Goal: Check status: Check status

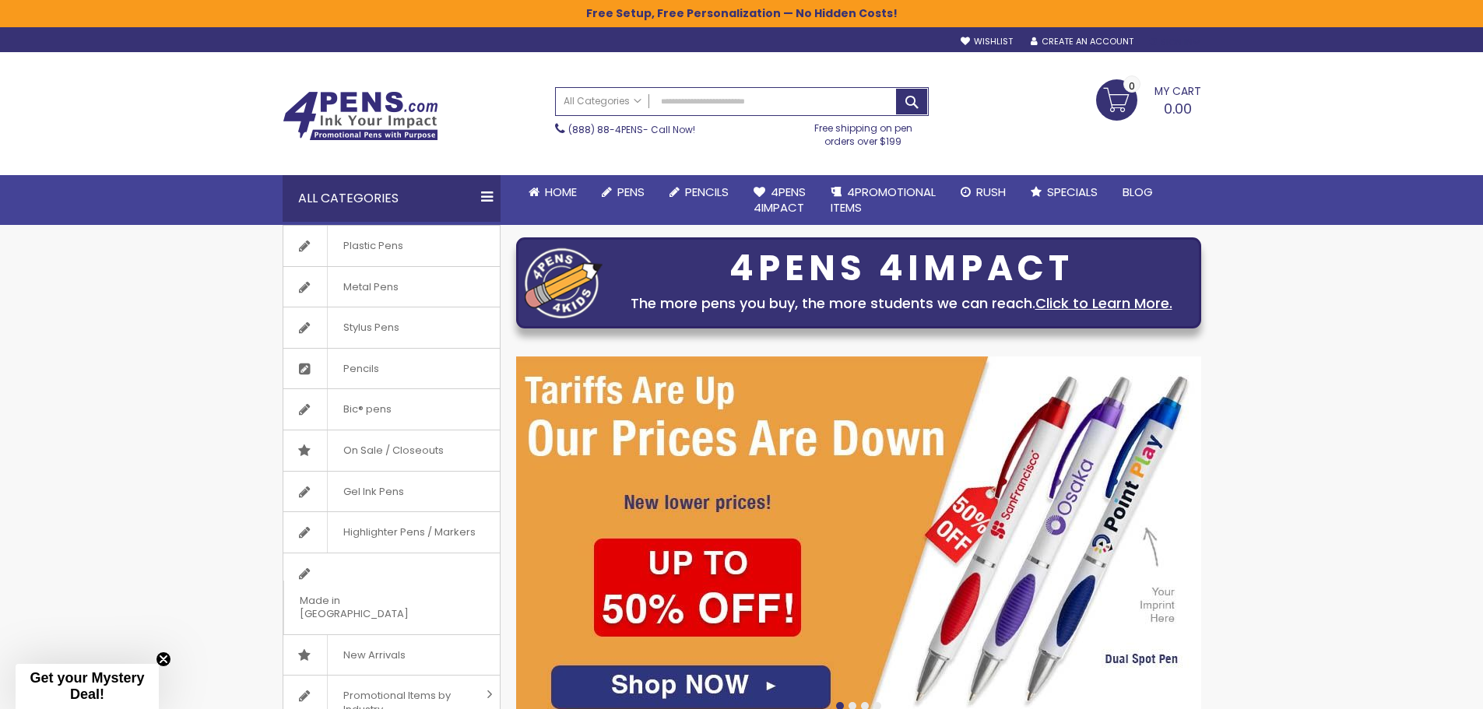
type input "**********"
click at [1175, 45] on div "Sign In" at bounding box center [1174, 43] width 51 height 12
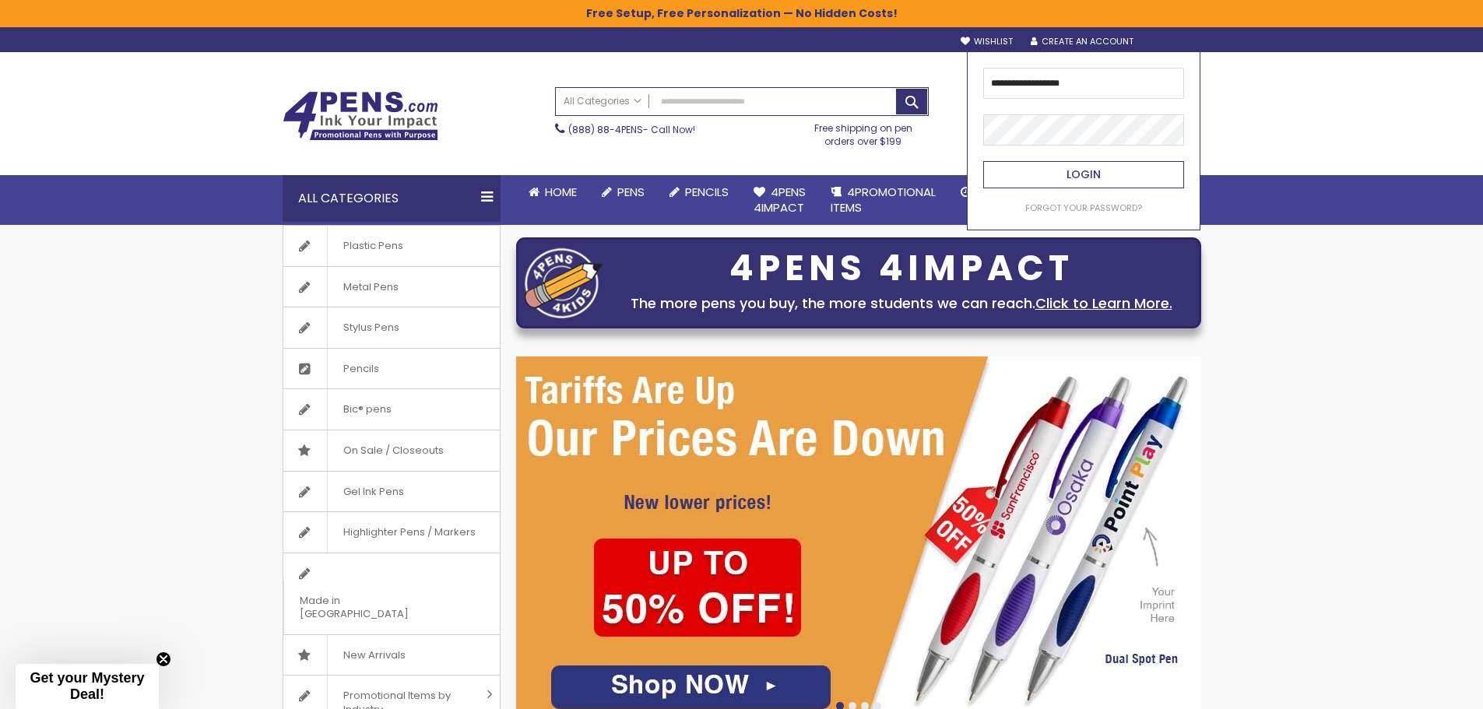
click at [1134, 173] on button "Login" at bounding box center [1083, 174] width 201 height 27
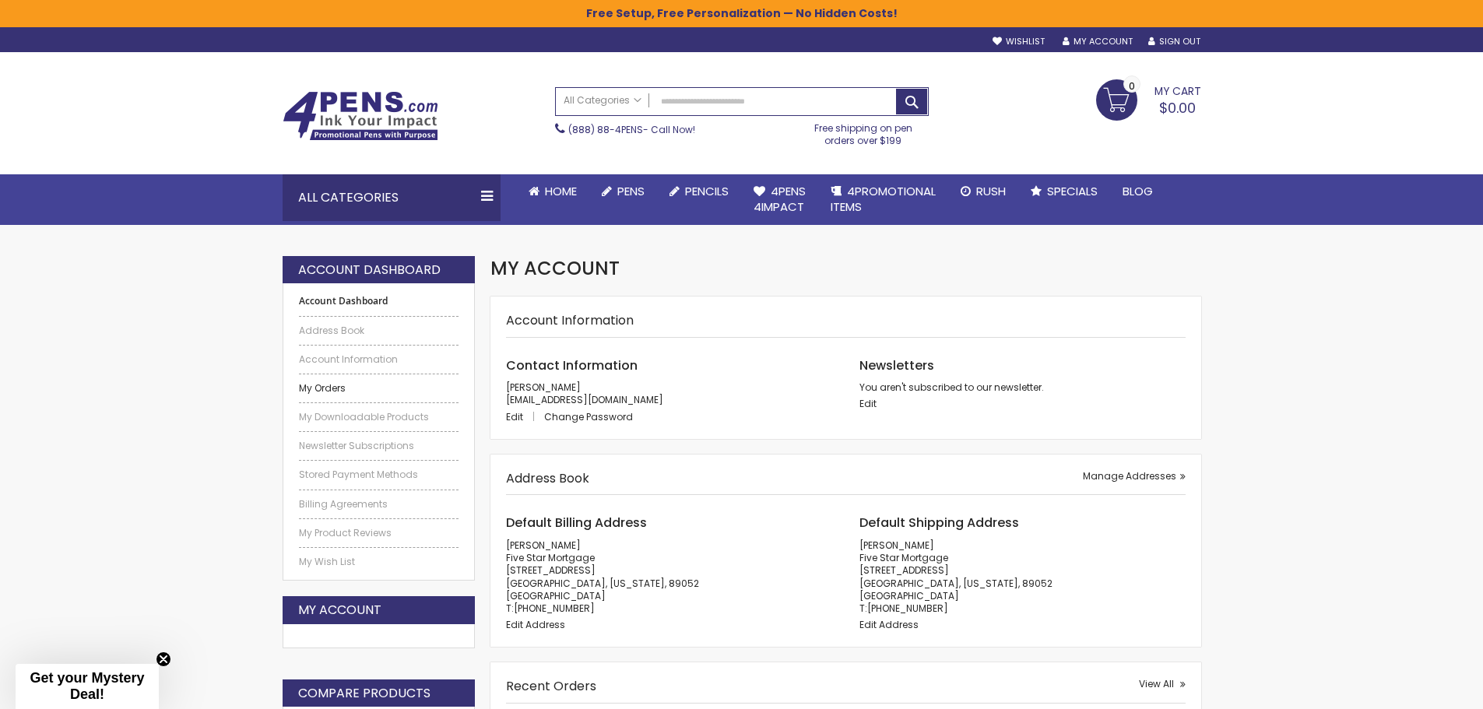
click at [339, 389] on link "My Orders" at bounding box center [379, 388] width 160 height 12
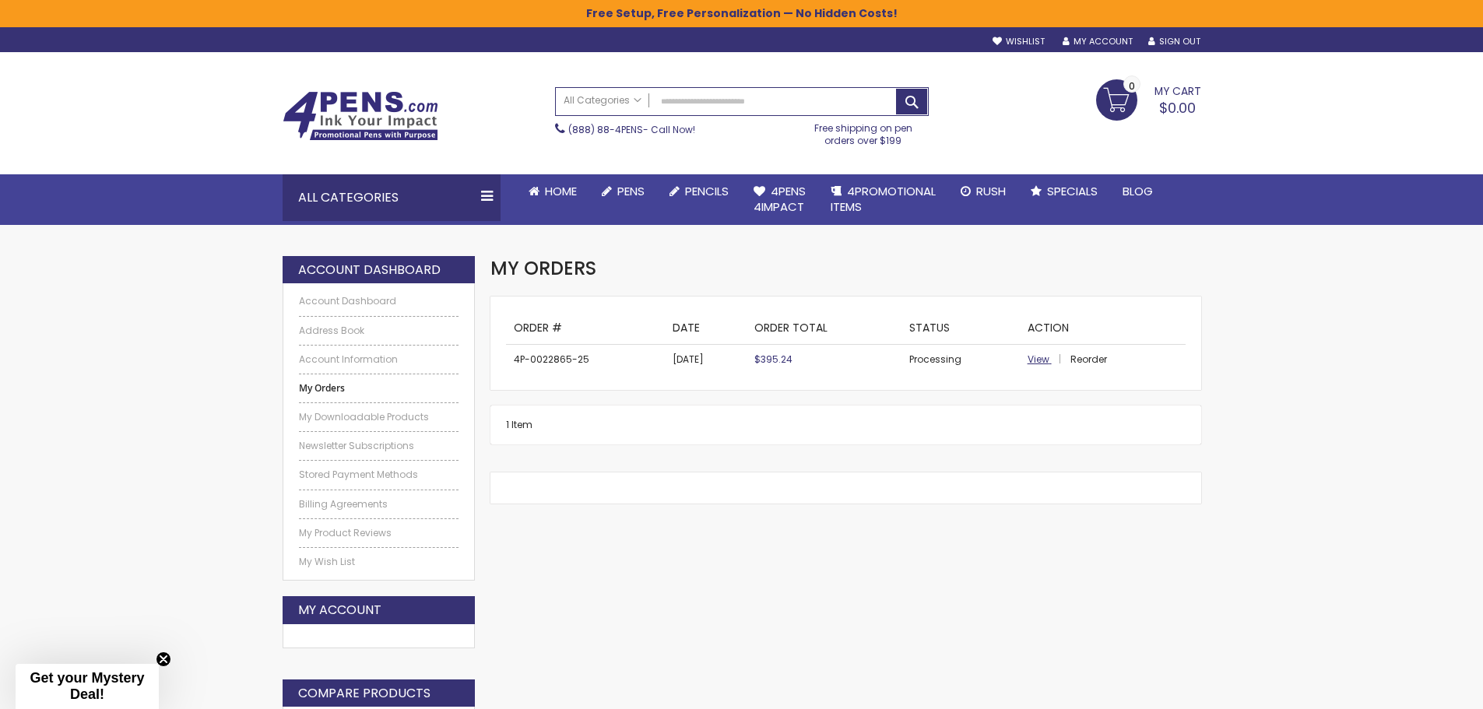
click at [1040, 363] on span "View" at bounding box center [1038, 359] width 22 height 13
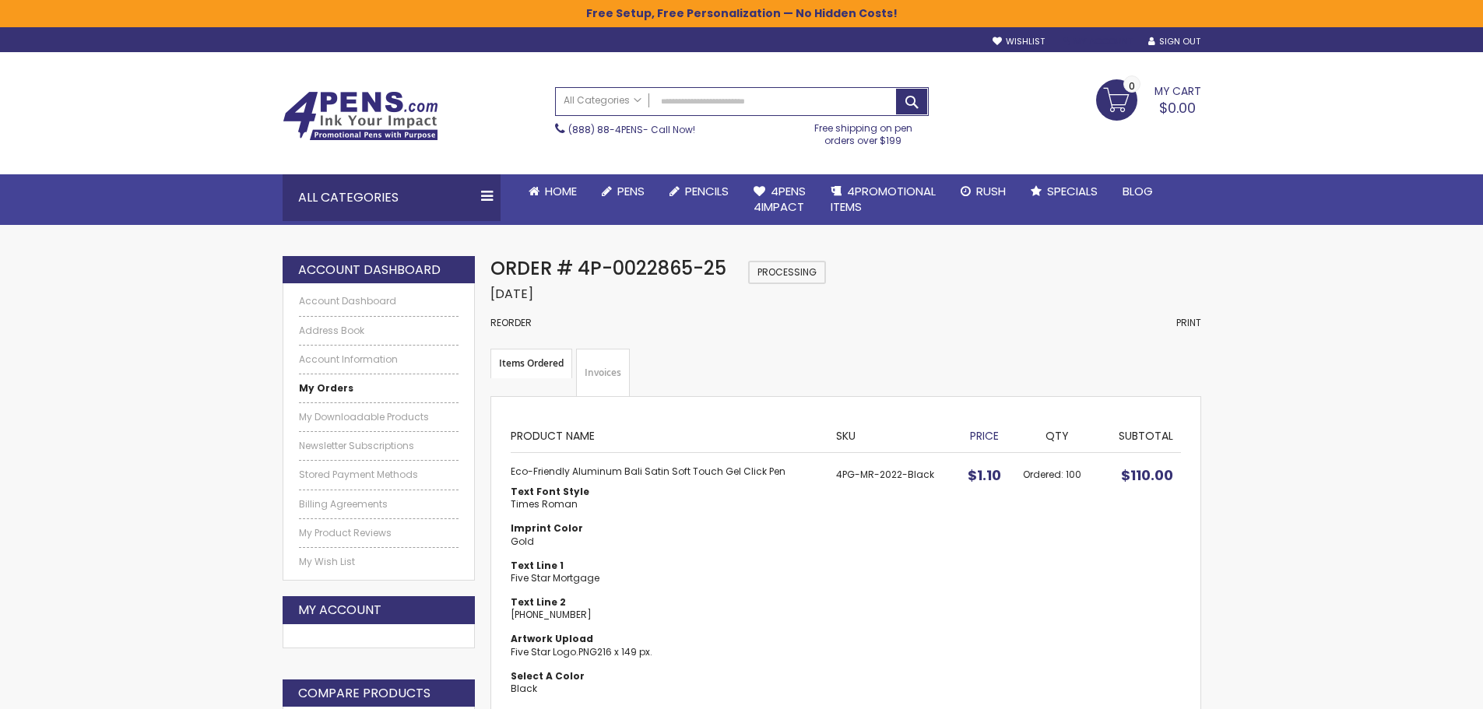
click at [1103, 39] on link "My Account" at bounding box center [1097, 42] width 70 height 12
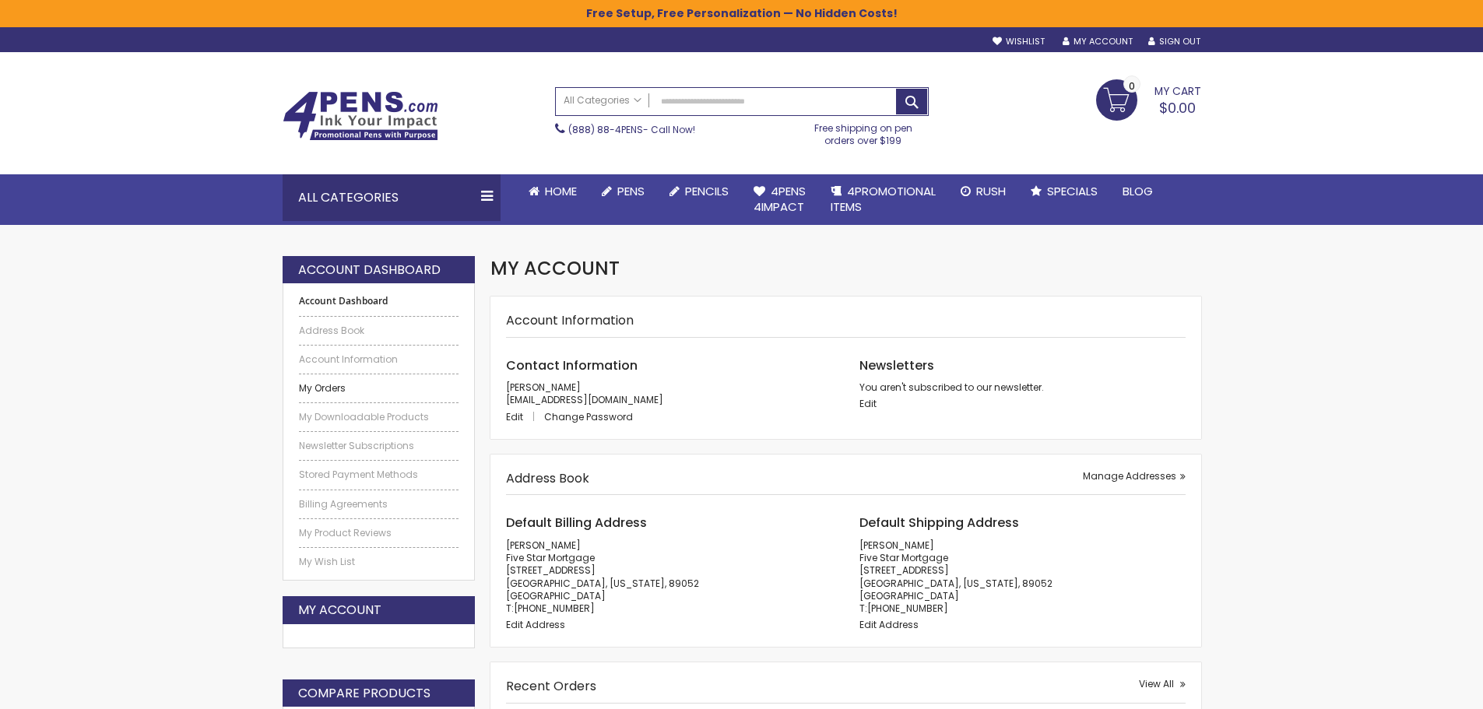
click at [328, 392] on link "My Orders" at bounding box center [379, 388] width 160 height 12
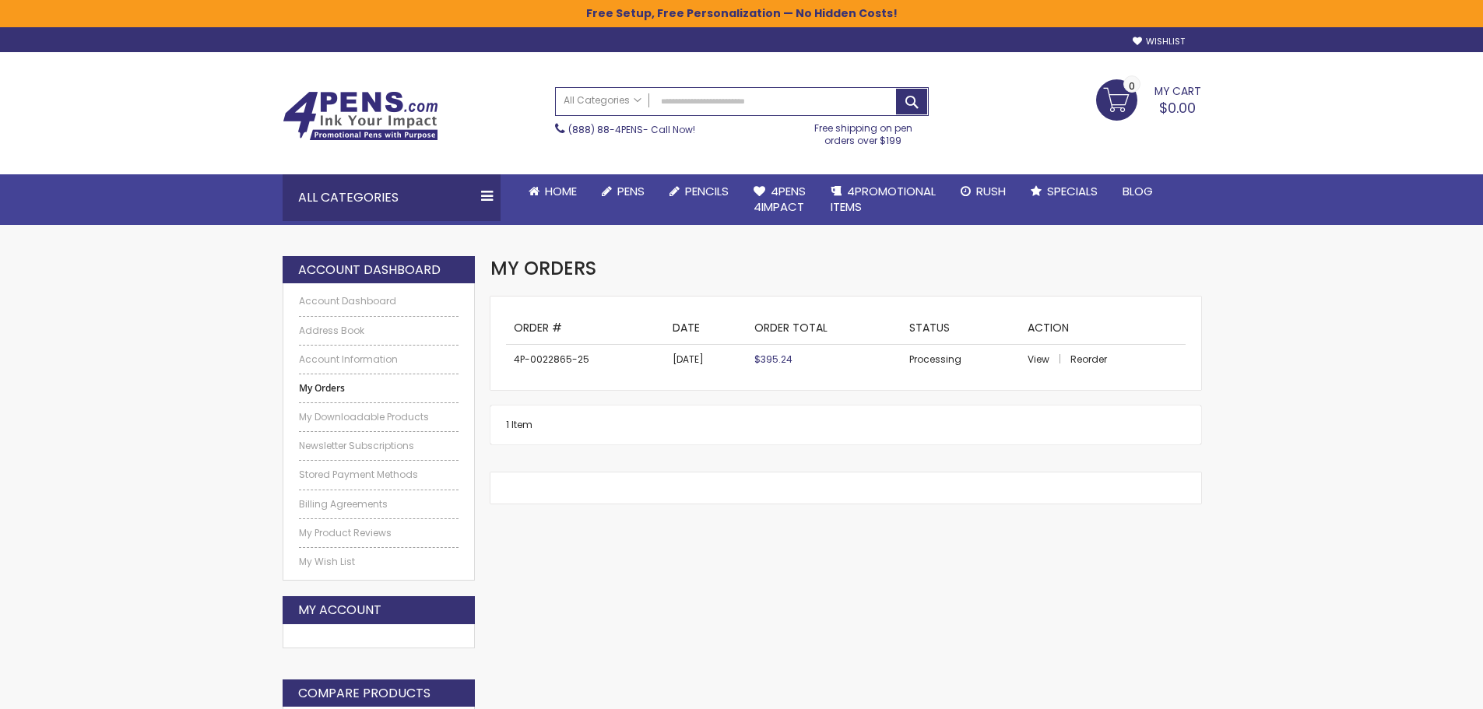
click at [560, 359] on td "4P-0022865-25" at bounding box center [585, 360] width 159 height 30
click at [550, 442] on div "1 Item Show ** ** ** per page" at bounding box center [845, 424] width 710 height 39
click at [1027, 354] on span "View" at bounding box center [1038, 359] width 22 height 13
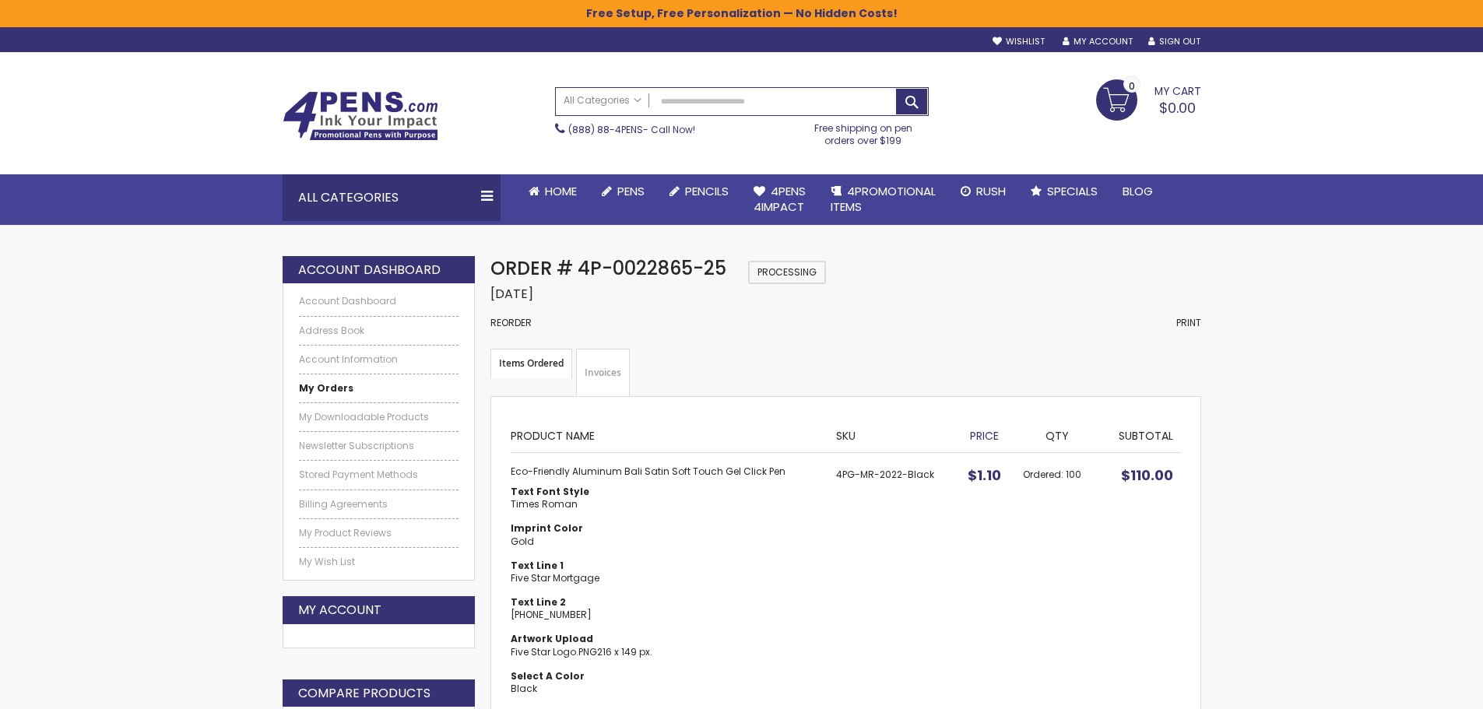
click at [593, 371] on link "Invoices" at bounding box center [603, 373] width 54 height 48
click at [539, 358] on strong "Items Ordered" at bounding box center [531, 364] width 82 height 30
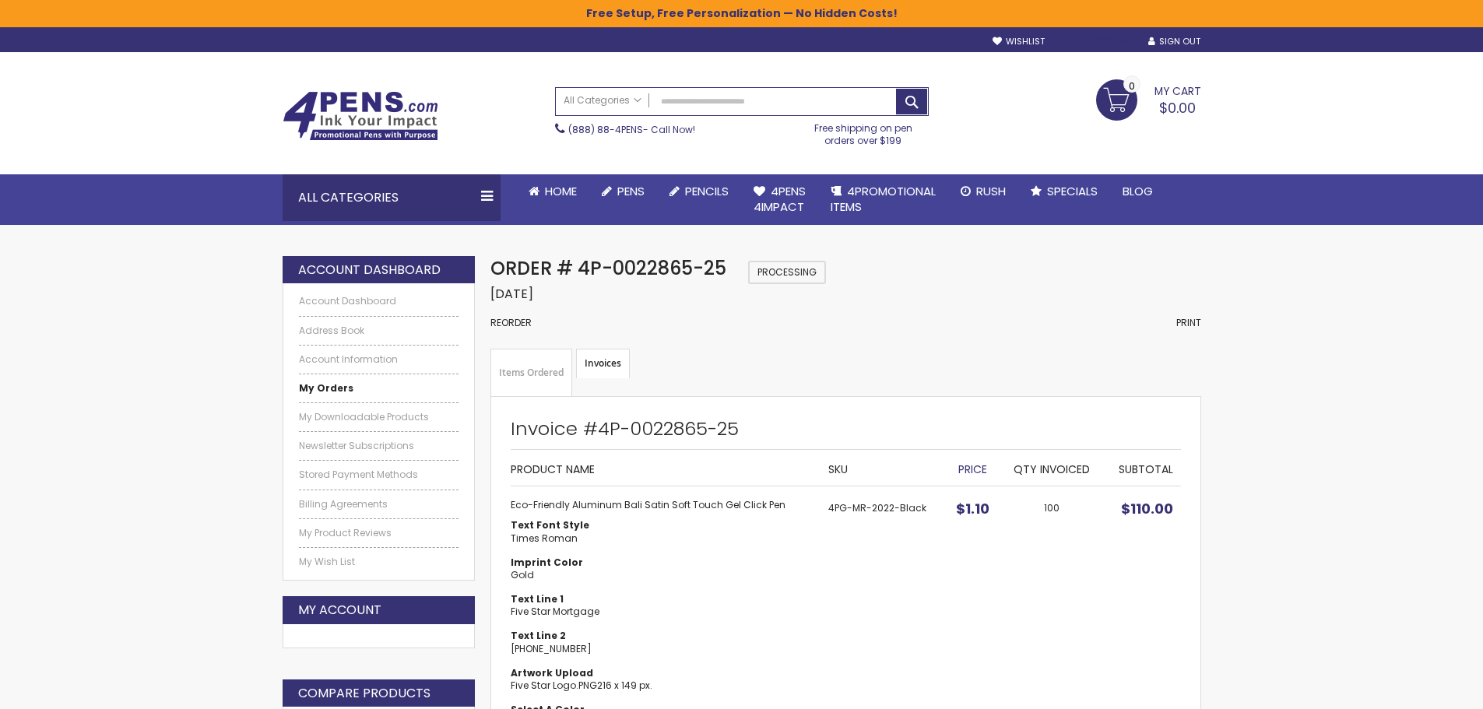
click at [1090, 37] on link "My Account" at bounding box center [1097, 42] width 70 height 12
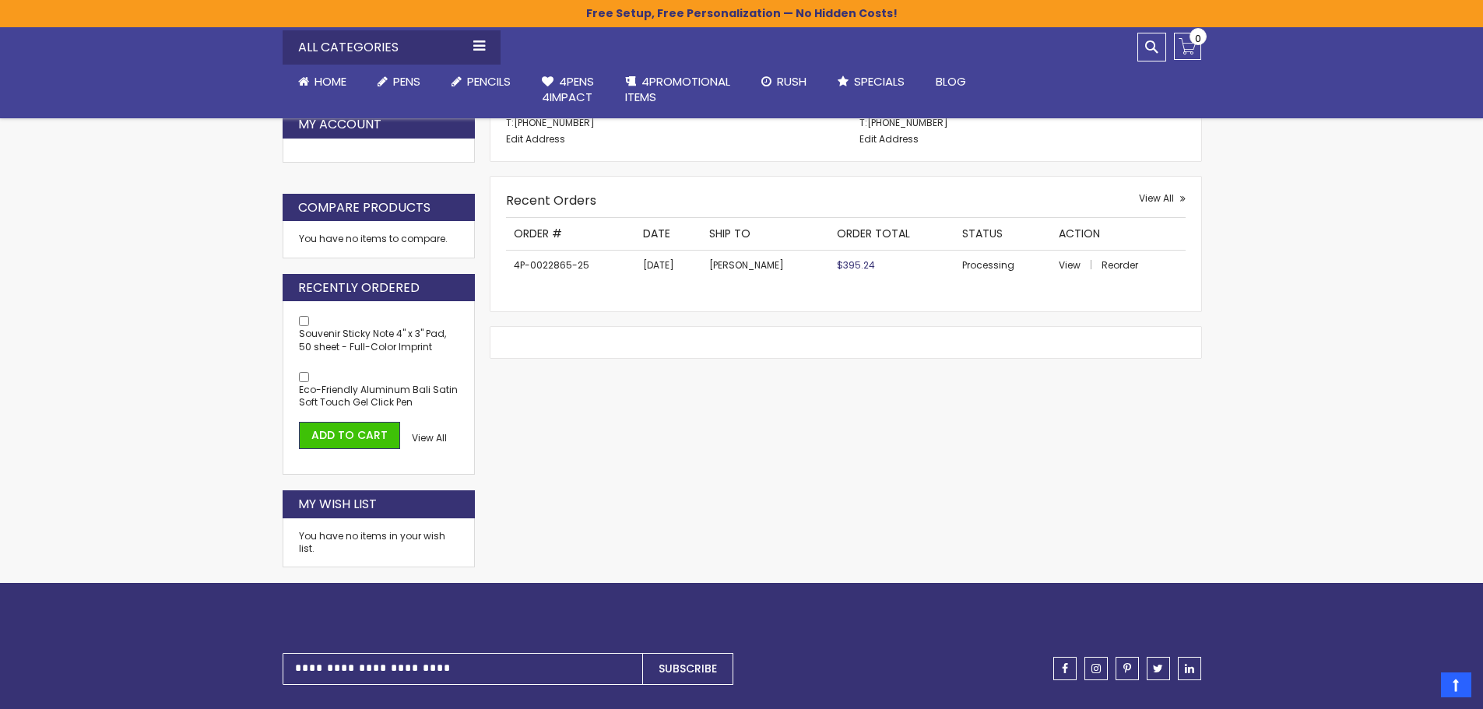
scroll to position [545, 0]
